Goal: Task Accomplishment & Management: Manage account settings

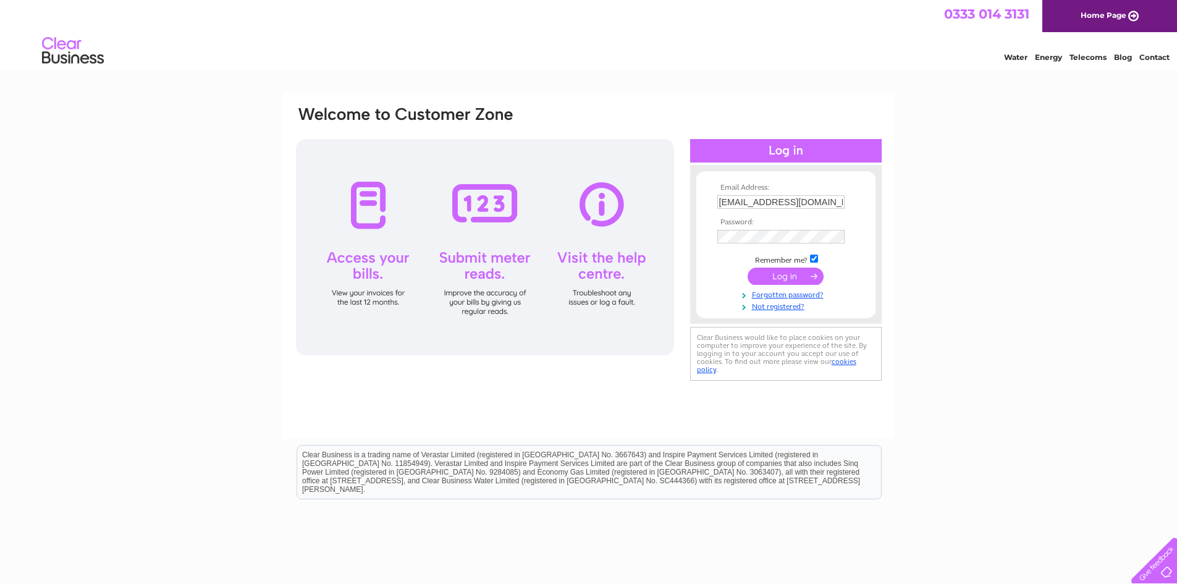
click at [754, 203] on input "accounts@ellontimber.co.uk" at bounding box center [780, 202] width 127 height 14
type input "admin@ellontimber.co.uk"
click at [795, 278] on input "submit" at bounding box center [786, 276] width 76 height 17
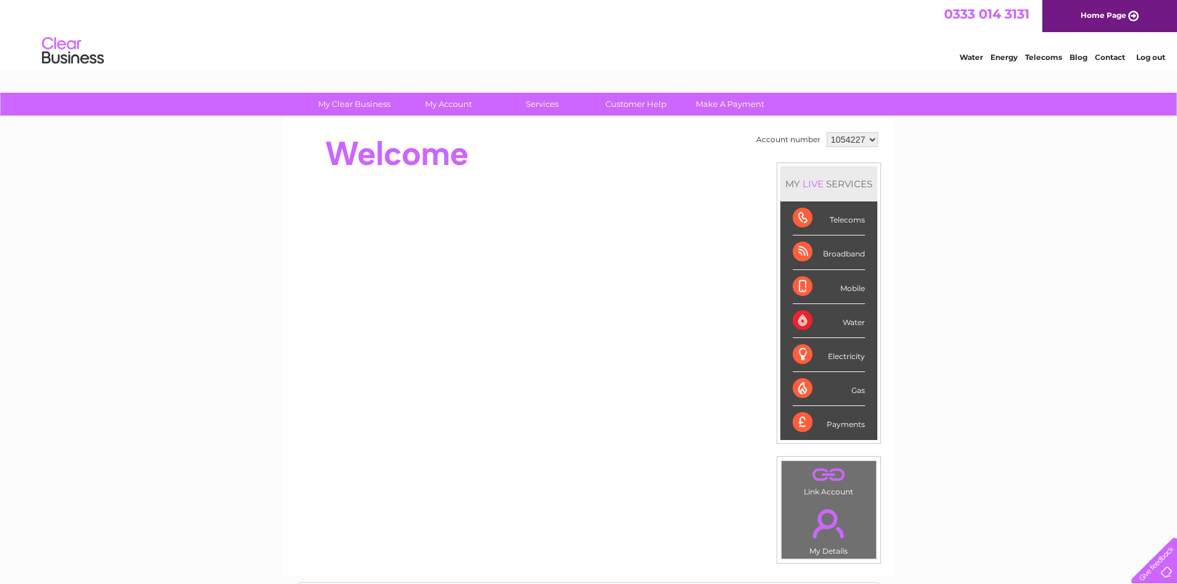
click at [867, 141] on select "1054227 1054228" at bounding box center [852, 139] width 51 height 15
click at [953, 167] on div "My Clear Business Login Details My Details My Preferences Link Account My Accou…" at bounding box center [588, 440] width 1177 height 694
drag, startPoint x: 921, startPoint y: 174, endPoint x: 1011, endPoint y: 138, distance: 96.8
click at [1011, 138] on div "My Clear Business Login Details My Details My Preferences Link Account My Accou…" at bounding box center [588, 440] width 1177 height 694
click at [1126, 9] on link "Home Page" at bounding box center [1109, 16] width 135 height 32
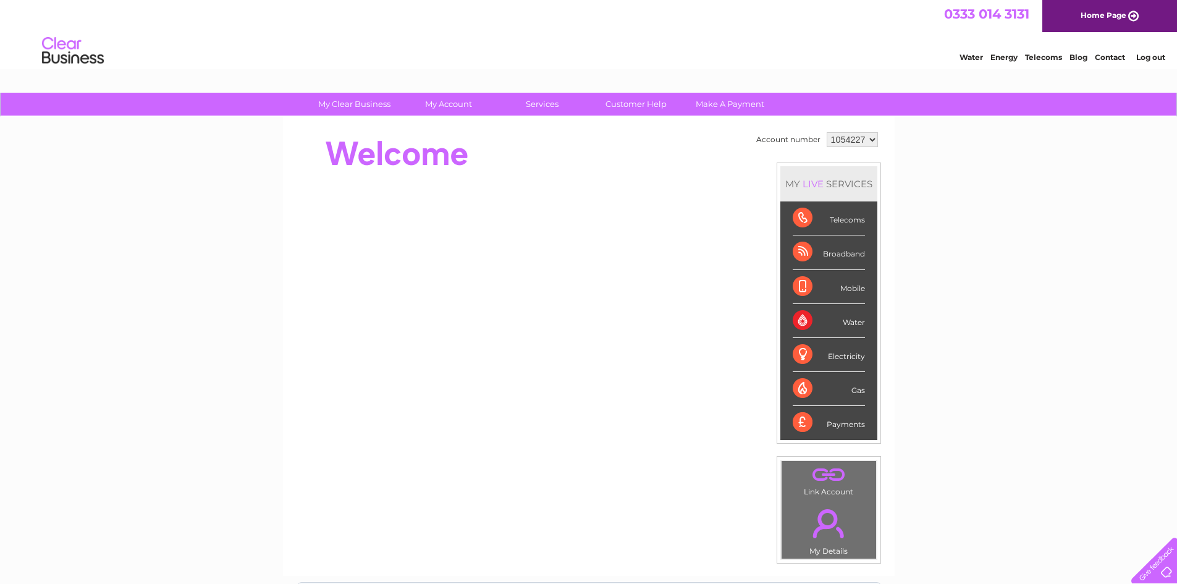
click at [1159, 54] on link "Log out" at bounding box center [1150, 57] width 29 height 9
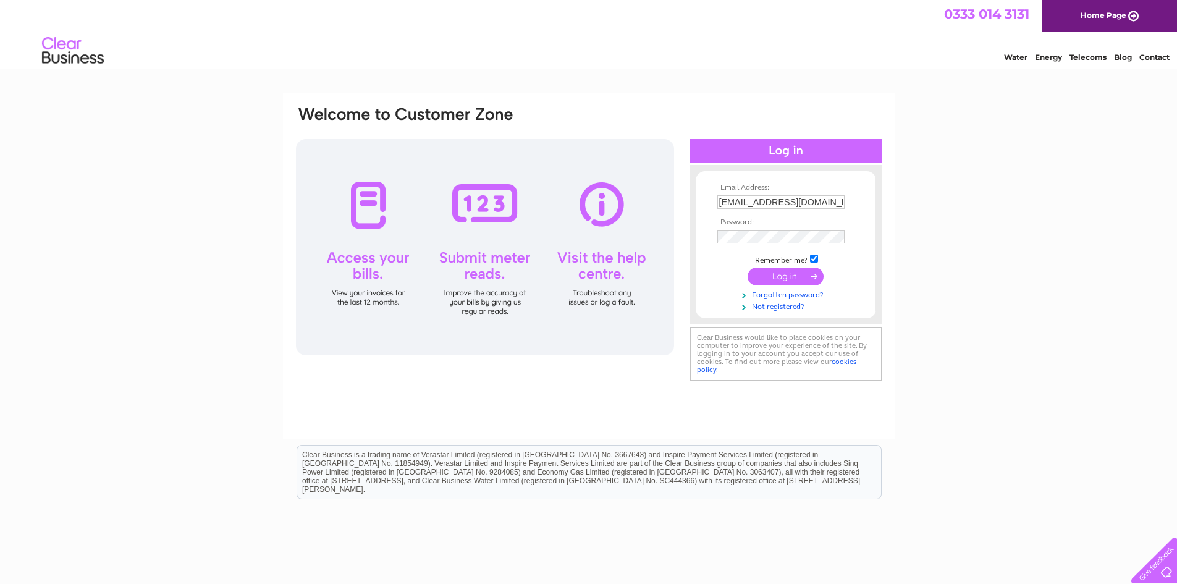
click at [830, 207] on input "admin@ellontimber.co.uk" at bounding box center [780, 202] width 127 height 14
type input "accounts@ellontimber.co.uk"
click at [786, 276] on input "submit" at bounding box center [786, 276] width 76 height 17
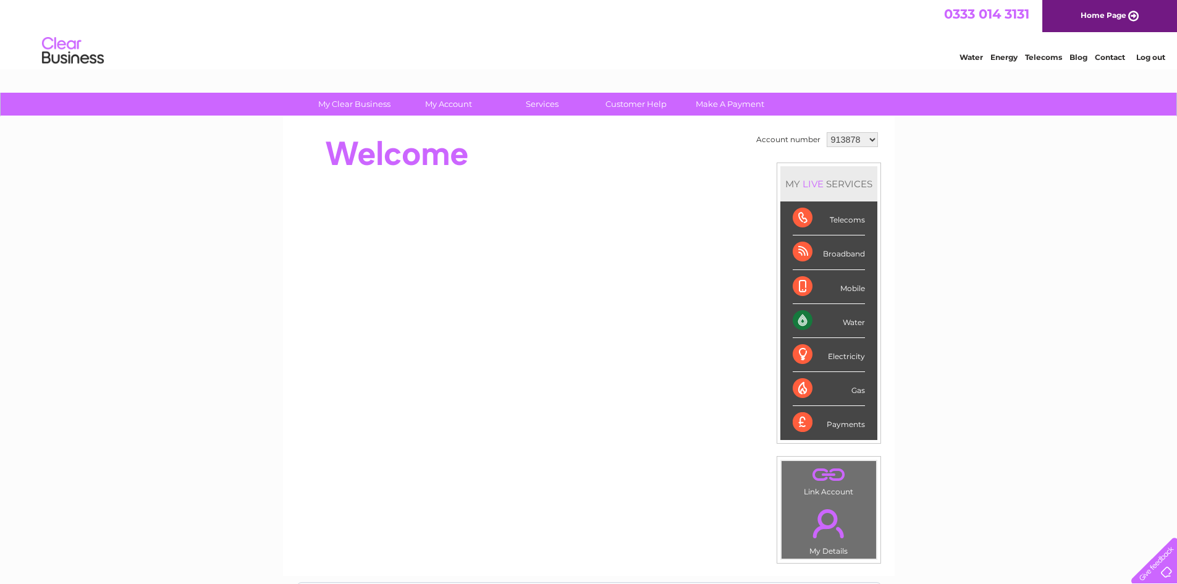
click at [803, 313] on div "Water" at bounding box center [829, 321] width 72 height 34
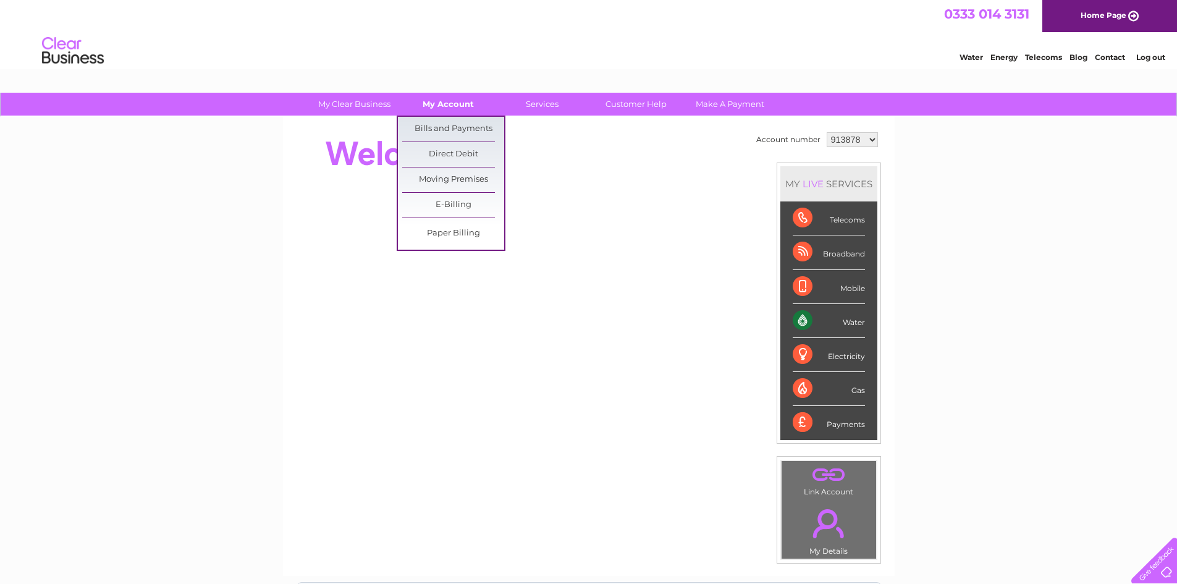
click at [466, 107] on link "My Account" at bounding box center [448, 104] width 102 height 23
click at [465, 120] on link "Bills and Payments" at bounding box center [453, 129] width 102 height 25
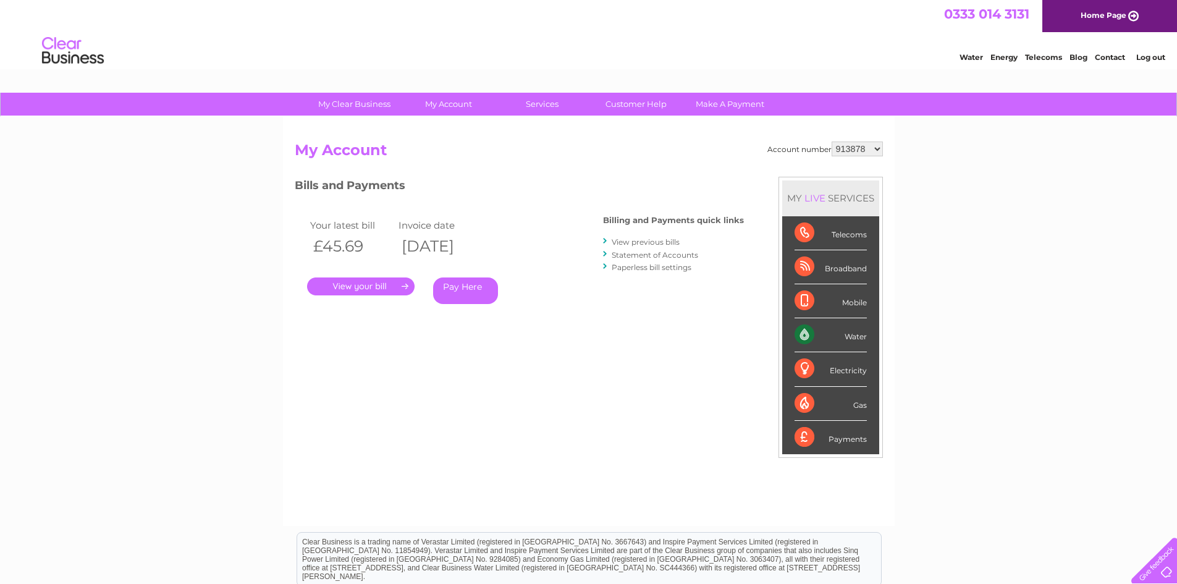
click at [398, 281] on link "." at bounding box center [361, 286] width 108 height 18
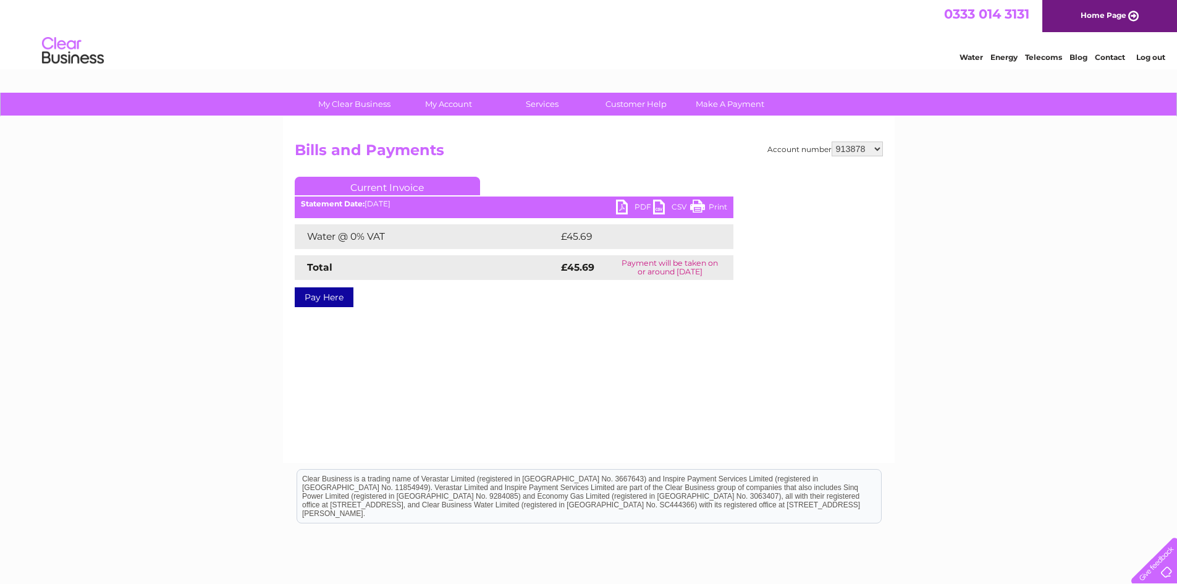
click at [623, 208] on link "PDF" at bounding box center [634, 209] width 37 height 18
